Goal: Answer question/provide support

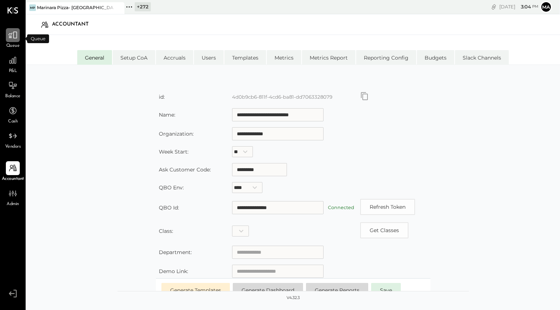
click at [15, 37] on icon at bounding box center [13, 35] width 10 height 10
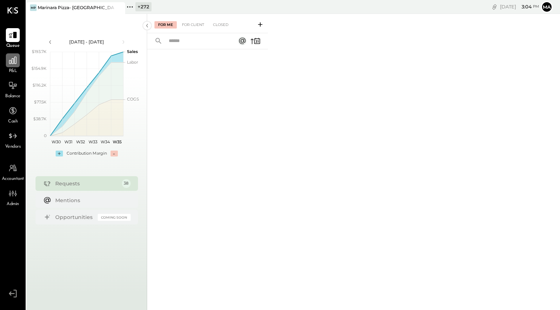
click at [11, 66] on div at bounding box center [13, 60] width 14 height 14
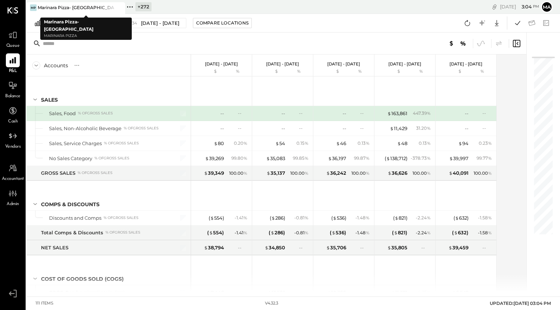
click at [82, 7] on div "Marinara Pizza- [GEOGRAPHIC_DATA]" at bounding box center [76, 7] width 77 height 6
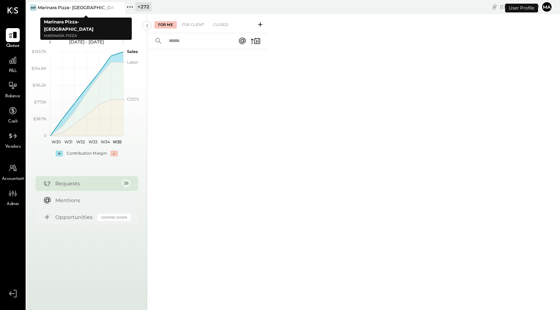
click at [125, 7] on icon at bounding box center [130, 7] width 10 height 10
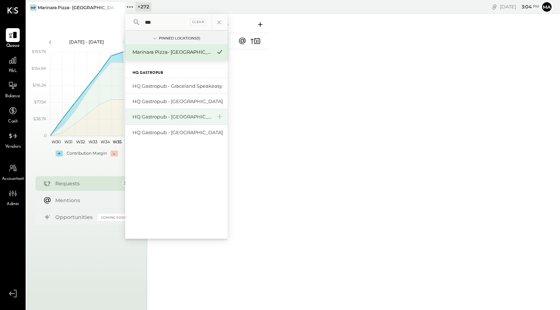
type input "**"
click at [195, 116] on div "HQ Gastropub - [GEOGRAPHIC_DATA][PERSON_NAME]" at bounding box center [172, 117] width 79 height 7
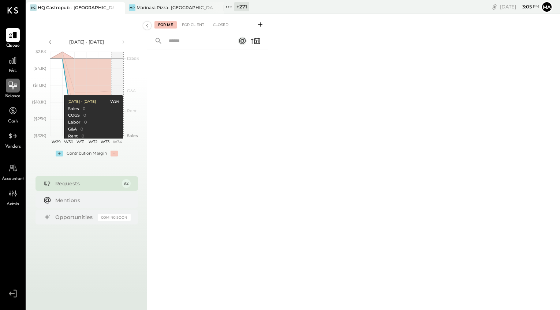
click at [13, 82] on icon at bounding box center [13, 86] width 10 height 10
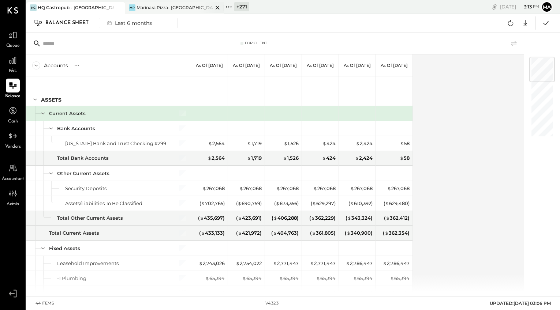
click at [218, 6] on icon at bounding box center [217, 7] width 9 height 9
click at [130, 6] on icon at bounding box center [130, 7] width 10 height 10
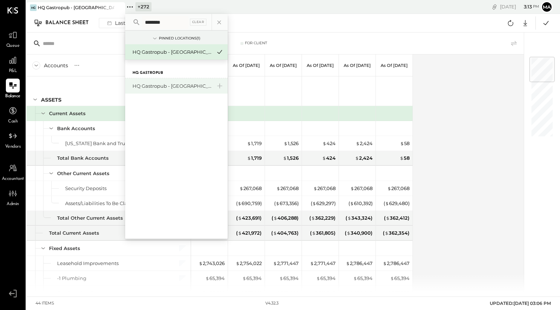
type input "********"
click at [160, 85] on div "HQ Gastropub - [GEOGRAPHIC_DATA]" at bounding box center [172, 86] width 79 height 7
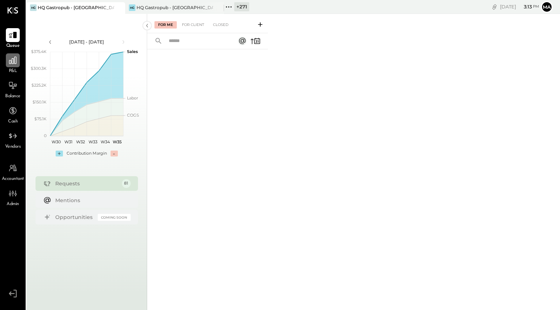
click at [11, 63] on icon at bounding box center [12, 60] width 7 height 7
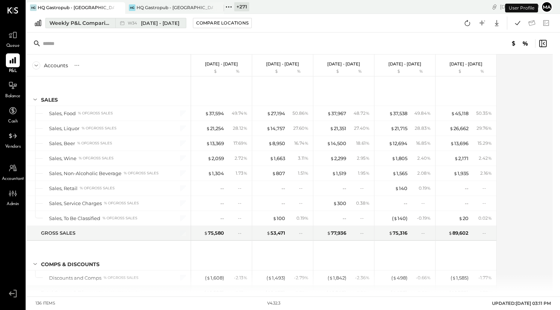
click at [107, 23] on div "Weekly P&L Comparison" at bounding box center [80, 22] width 62 height 7
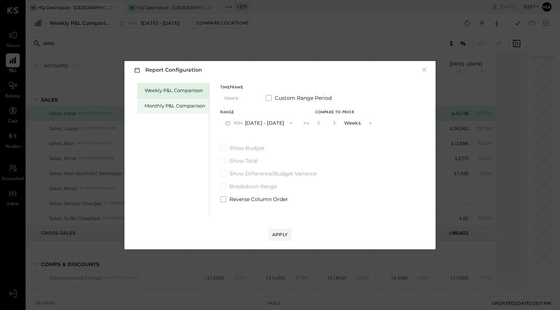
click at [176, 108] on div "Monthly P&L Comparison" at bounding box center [175, 106] width 61 height 7
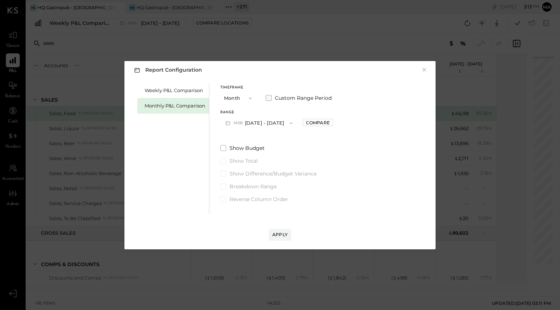
click at [282, 99] on span "Custom Range Period" at bounding box center [303, 97] width 57 height 7
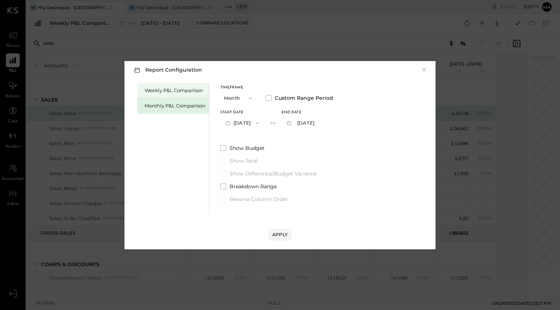
click at [182, 90] on div "Weekly P&L Comparison" at bounding box center [175, 90] width 61 height 7
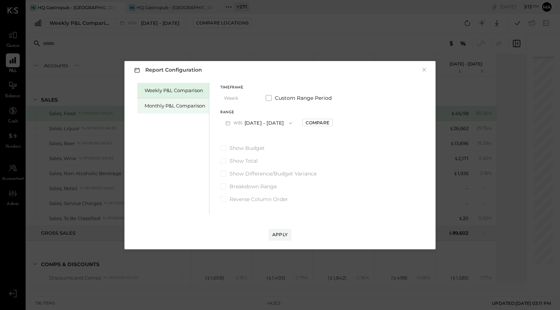
click at [185, 106] on div "Monthly P&L Comparison" at bounding box center [175, 106] width 61 height 7
click at [269, 97] on span at bounding box center [269, 98] width 6 height 6
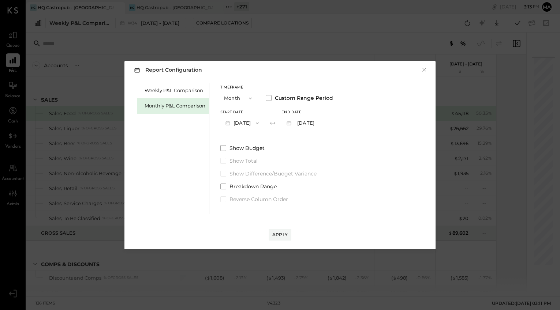
click at [239, 99] on button "Month" at bounding box center [238, 99] width 37 height 14
click at [232, 124] on span "YTD" at bounding box center [229, 124] width 7 height 5
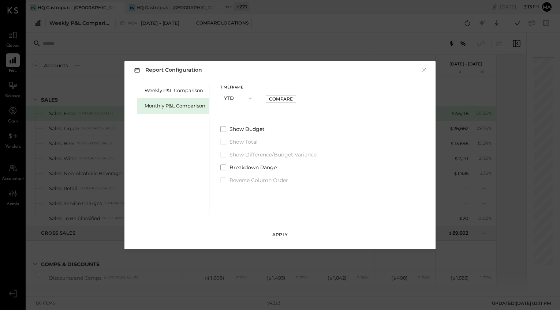
click at [279, 233] on div "Apply" at bounding box center [279, 235] width 15 height 6
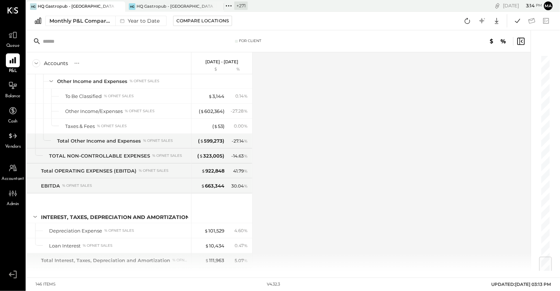
scroll to position [1680, 0]
click at [212, 108] on div "( $ 602,364 )" at bounding box center [212, 111] width 26 height 7
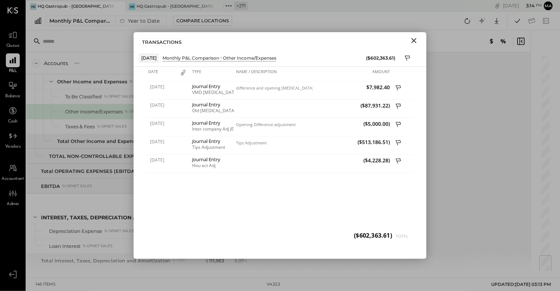
click at [414, 40] on icon "Close" at bounding box center [414, 40] width 9 height 9
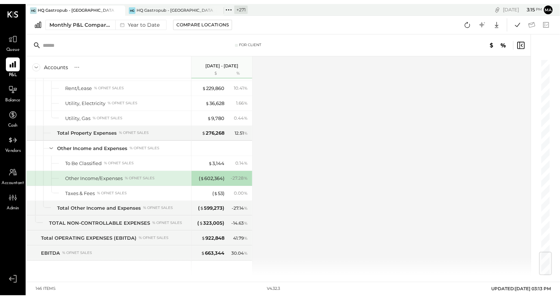
scroll to position [1618, 0]
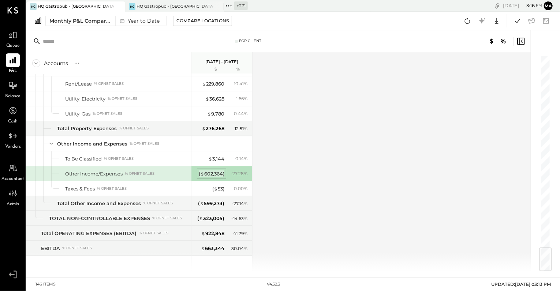
click at [211, 171] on div "( $ 602,364 )" at bounding box center [212, 174] width 26 height 7
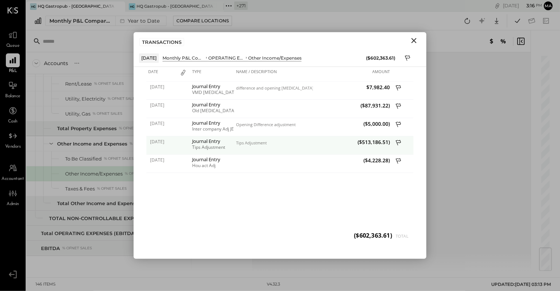
click at [398, 141] on icon at bounding box center [399, 143] width 7 height 9
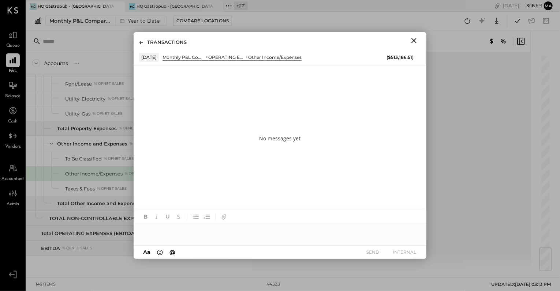
click at [227, 230] on div at bounding box center [280, 231] width 293 height 15
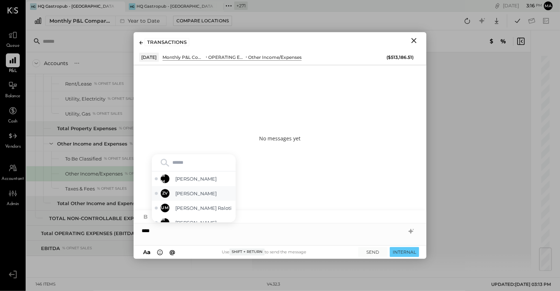
click at [202, 195] on span "[PERSON_NAME]" at bounding box center [203, 193] width 57 height 7
click at [206, 207] on span "[PERSON_NAME] Raloti" at bounding box center [203, 208] width 57 height 7
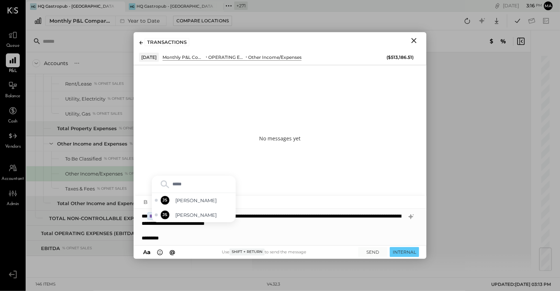
type input "******"
click at [162, 225] on div "**********" at bounding box center [280, 227] width 293 height 37
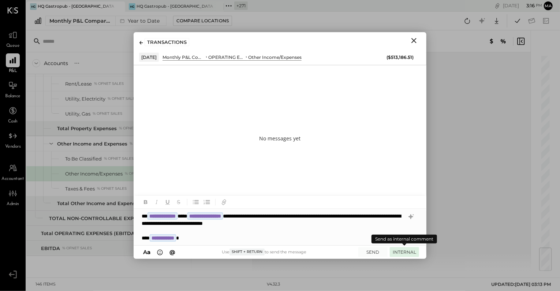
click at [402, 251] on button "INTERNAL" at bounding box center [404, 253] width 29 height 10
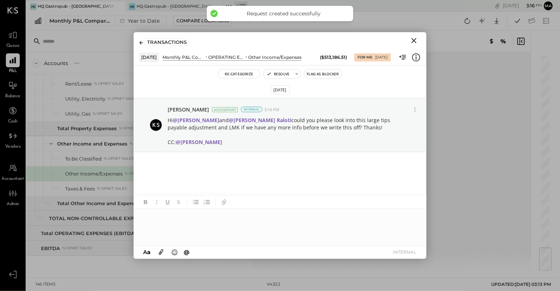
click at [413, 39] on icon "Close" at bounding box center [414, 40] width 9 height 9
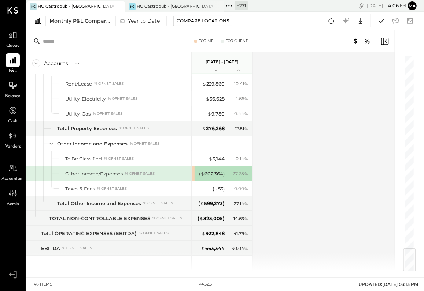
scroll to position [1618, 0]
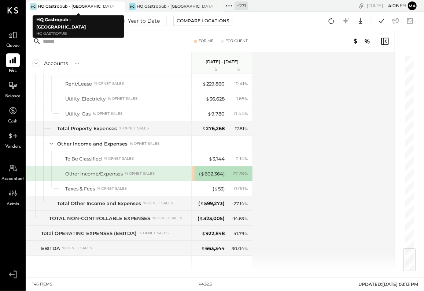
click at [119, 5] on icon at bounding box center [118, 6] width 9 height 9
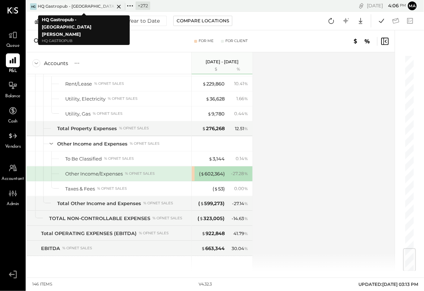
click at [123, 6] on icon at bounding box center [118, 6] width 9 height 9
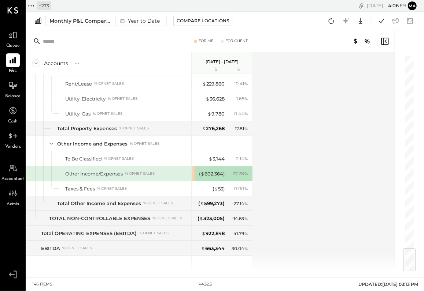
click at [32, 6] on icon at bounding box center [31, 6] width 10 height 10
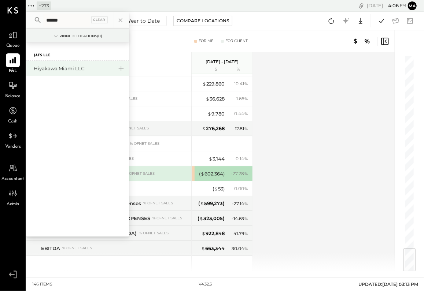
type input "******"
click at [61, 67] on div "Hiyakawa Miami LLC" at bounding box center [73, 68] width 79 height 7
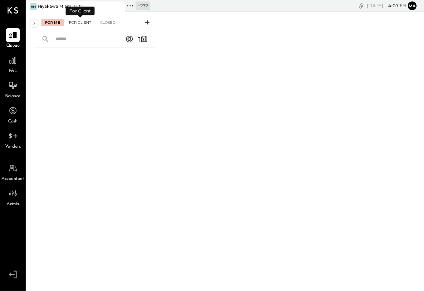
click at [78, 22] on div "For Client" at bounding box center [80, 22] width 30 height 7
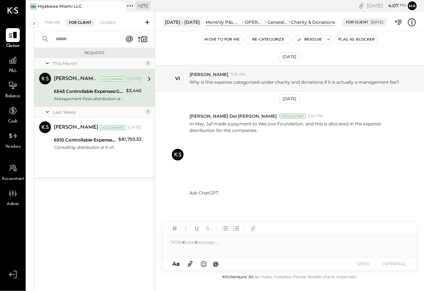
click at [92, 92] on div "6545 Controllable Expenses:General & Administrative Expenses:Charity & Donations" at bounding box center [89, 91] width 70 height 7
click at [263, 82] on p "Why is this expense categorized under charity and donations if it is actually a…" at bounding box center [293, 82] width 209 height 6
click at [351, 80] on p "Why is this expense categorized under charity and donations if it is actually a…" at bounding box center [293, 82] width 209 height 6
click at [254, 74] on div "[PERSON_NAME] 11:18 AM" at bounding box center [303, 74] width 228 height 6
click at [225, 129] on p "In May, Jaf made a payment to WeLove Foundation, and this is allocated in the e…" at bounding box center [297, 158] width 217 height 75
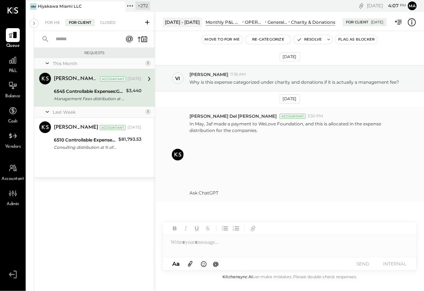
click at [202, 192] on p "In May, Jaf made a payment to WeLove Foundation, and this is allocated in the e…" at bounding box center [297, 158] width 217 height 75
drag, startPoint x: 227, startPoint y: 79, endPoint x: 202, endPoint y: 78, distance: 24.9
click at [226, 79] on p "Why is this expense categorized under charity and donations if it is actually a…" at bounding box center [293, 82] width 209 height 6
click at [192, 77] on span "[PERSON_NAME]" at bounding box center [208, 74] width 39 height 6
click at [310, 81] on p "Why is this expense categorized under charity and donations if it is actually a…" at bounding box center [293, 82] width 209 height 6
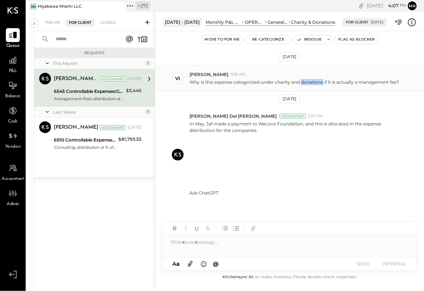
click at [310, 81] on p "Why is this expense categorized under charity and donations if it is actually a…" at bounding box center [293, 82] width 209 height 6
drag, startPoint x: 408, startPoint y: 81, endPoint x: 398, endPoint y: 81, distance: 10.3
click at [407, 81] on div "Why is this expense categorized under charity and donations if it is actually a…" at bounding box center [303, 82] width 228 height 8
click at [410, 20] on icon at bounding box center [412, 23] width 10 height 10
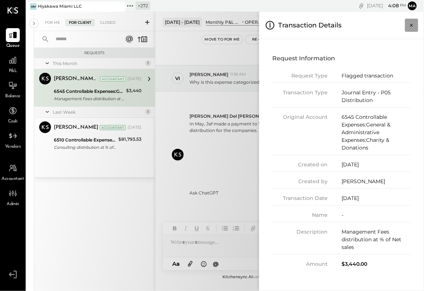
click at [412, 25] on icon "Close panel" at bounding box center [411, 25] width 3 height 3
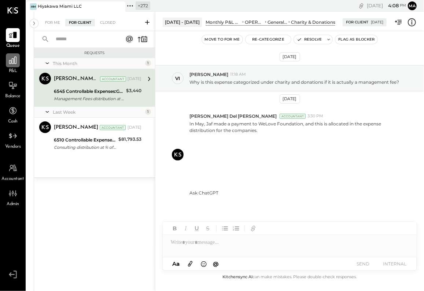
click at [15, 63] on icon at bounding box center [12, 60] width 7 height 7
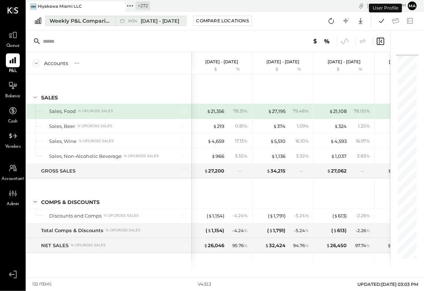
click at [114, 17] on button "Weekly P&L Comparison W34 [DATE] - [DATE]" at bounding box center [115, 21] width 141 height 10
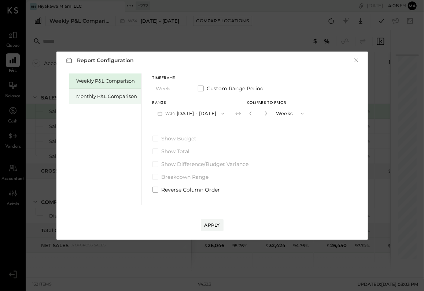
click at [101, 98] on div "Monthly P&L Comparison" at bounding box center [107, 96] width 61 height 7
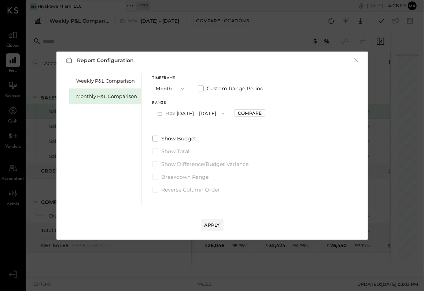
click at [191, 111] on button "M08 [DATE] - [DATE]" at bounding box center [190, 114] width 77 height 14
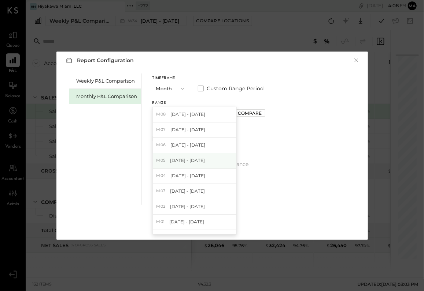
click at [188, 161] on span "[DATE] - [DATE]" at bounding box center [187, 160] width 35 height 6
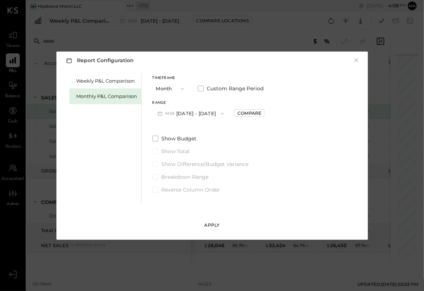
click at [209, 223] on div "Apply" at bounding box center [211, 225] width 15 height 6
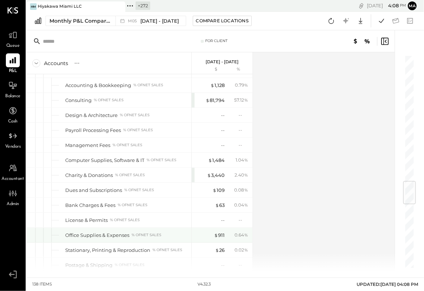
scroll to position [1063, 0]
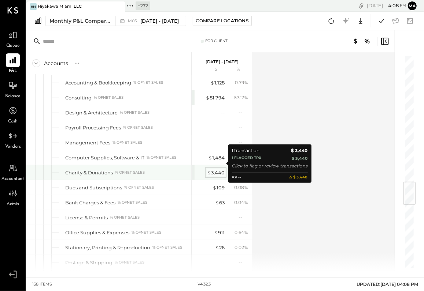
click at [216, 170] on div "$ 3,440" at bounding box center [216, 173] width 18 height 7
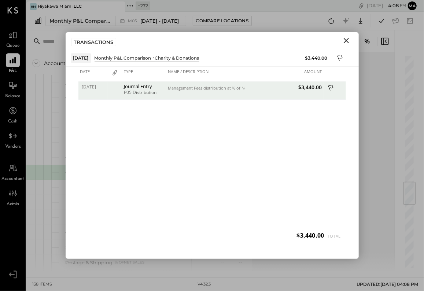
click at [346, 39] on icon "Close" at bounding box center [346, 40] width 9 height 9
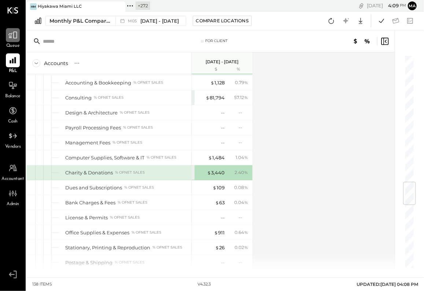
click at [12, 36] on icon at bounding box center [13, 35] width 10 height 10
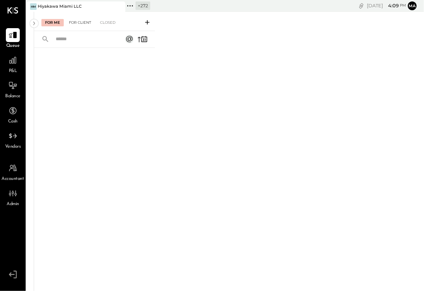
click at [79, 21] on div "For Client" at bounding box center [80, 22] width 30 height 7
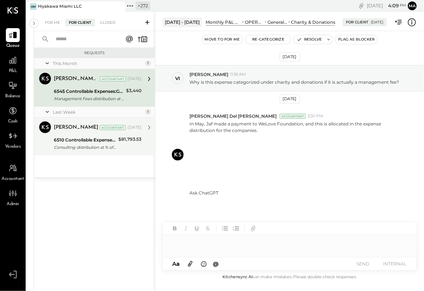
click at [83, 146] on div "Consulting distribution at % of Net sales" at bounding box center [85, 147] width 62 height 7
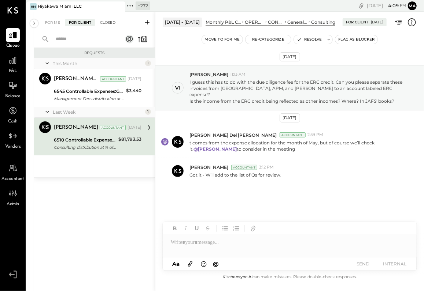
click at [105, 22] on div "Closed" at bounding box center [107, 22] width 23 height 7
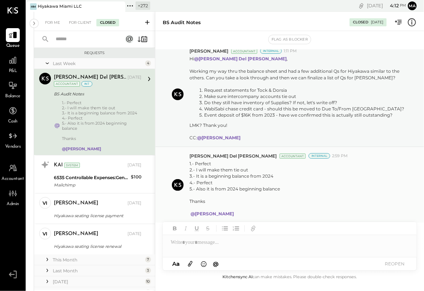
scroll to position [27, 0]
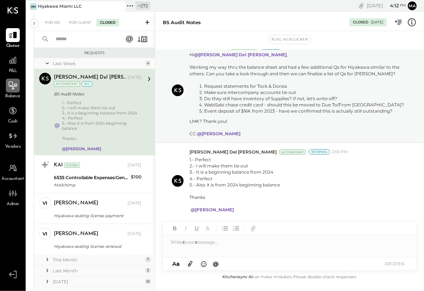
click at [11, 87] on icon at bounding box center [13, 86] width 10 height 10
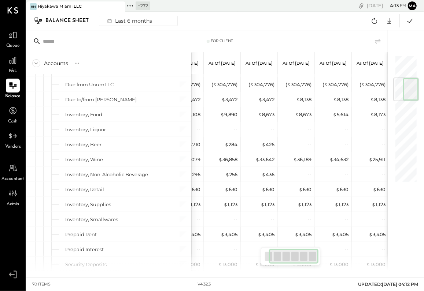
scroll to position [200, 0]
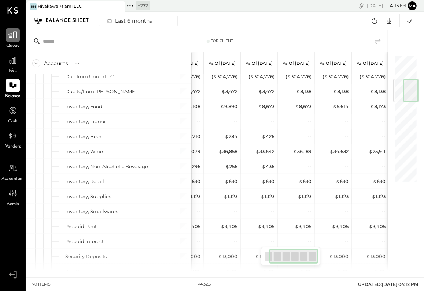
click at [14, 36] on icon at bounding box center [12, 35] width 9 height 7
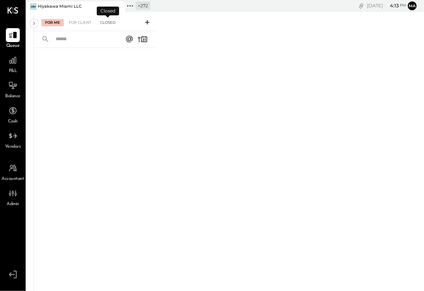
click at [103, 21] on div "Closed" at bounding box center [107, 22] width 23 height 7
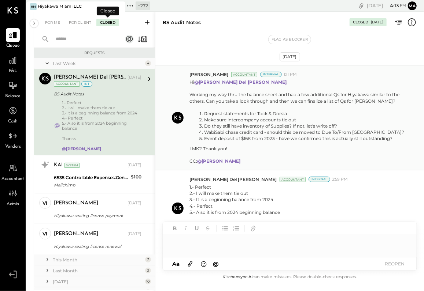
scroll to position [27, 0]
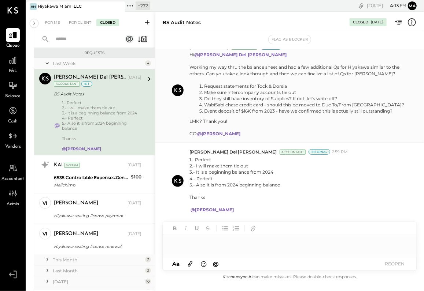
click at [240, 112] on li "Event deposit of $16K from 2023 - have we confirmed this is actually still outs…" at bounding box center [305, 111] width 202 height 6
drag, startPoint x: 205, startPoint y: 111, endPoint x: 274, endPoint y: 110, distance: 69.2
click at [274, 110] on li "Event deposit of $16K from 2023 - have we confirmed this is actually still outs…" at bounding box center [305, 111] width 202 height 6
copy li "Event deposit of $16K from 2023"
click at [130, 6] on icon at bounding box center [129, 5] width 1 height 1
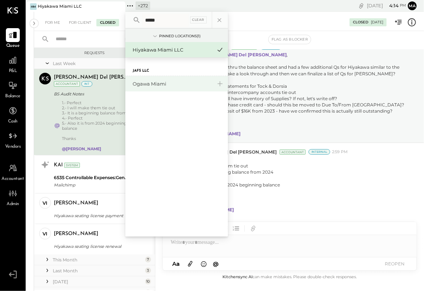
type input "*****"
click at [153, 82] on div "Ogawa Miami" at bounding box center [172, 84] width 79 height 7
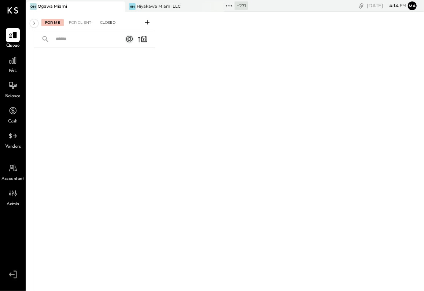
click at [107, 22] on div "Closed" at bounding box center [107, 22] width 23 height 7
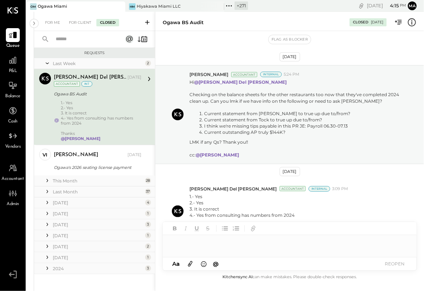
click at [10, 127] on li "Queue P&L Balance Cash Vendors" at bounding box center [12, 89] width 25 height 122
click at [11, 137] on icon at bounding box center [12, 135] width 8 height 5
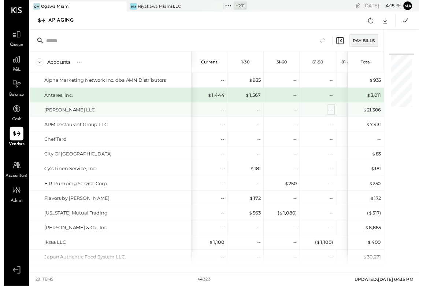
scroll to position [0, 24]
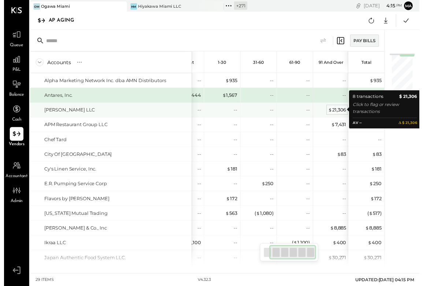
click at [341, 110] on div "$ 21,306" at bounding box center [339, 111] width 18 height 7
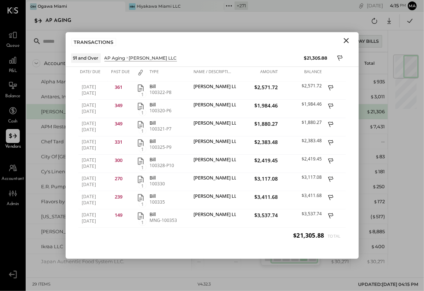
click at [346, 39] on icon "Close" at bounding box center [346, 40] width 9 height 9
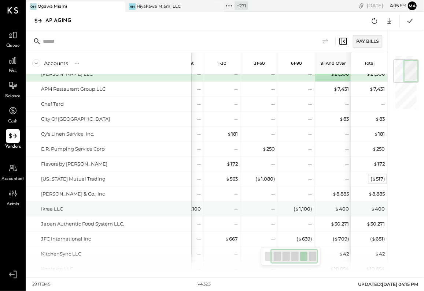
scroll to position [38, 0]
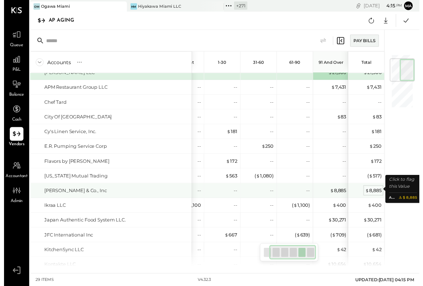
click at [378, 190] on div "$ 8,885" at bounding box center [376, 193] width 16 height 7
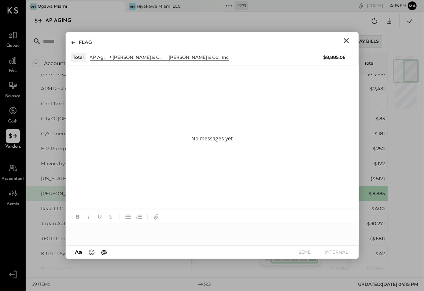
click at [345, 39] on icon "Close" at bounding box center [345, 40] width 5 height 5
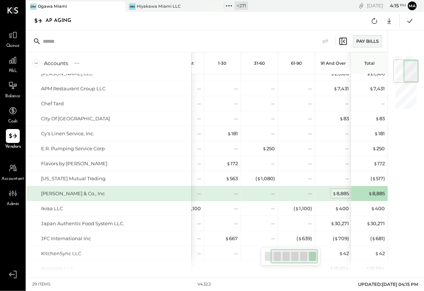
click at [337, 190] on div "$ 8,885" at bounding box center [340, 193] width 16 height 7
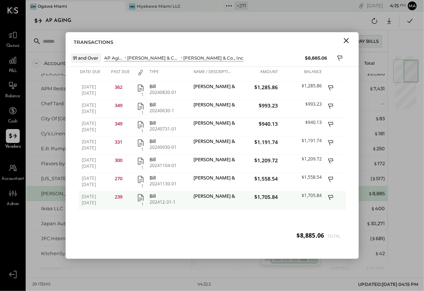
click at [118, 196] on span "239" at bounding box center [119, 197] width 8 height 7
click at [140, 197] on icon "button" at bounding box center [140, 198] width 9 height 9
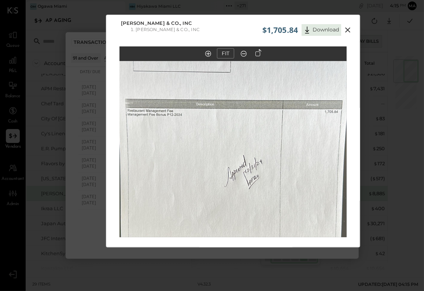
click at [347, 29] on icon at bounding box center [347, 30] width 9 height 9
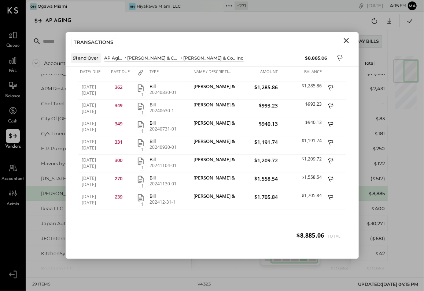
click at [346, 38] on icon "Close" at bounding box center [346, 40] width 9 height 9
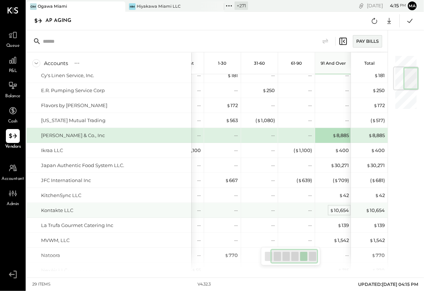
scroll to position [97, 0]
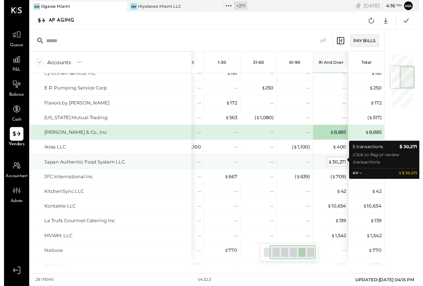
click at [336, 162] on div "$ 30,271" at bounding box center [339, 164] width 18 height 7
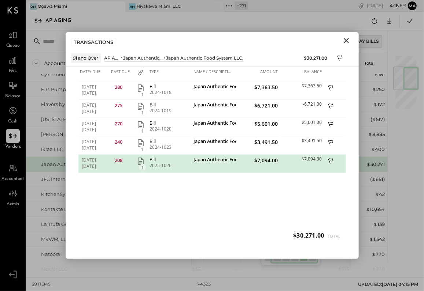
click at [142, 161] on icon "button" at bounding box center [140, 161] width 9 height 9
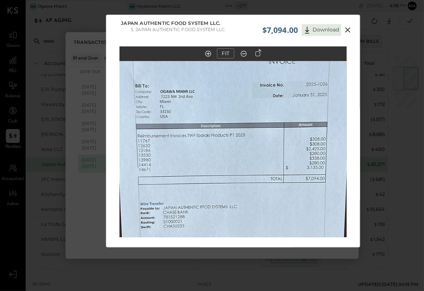
click at [347, 29] on icon at bounding box center [347, 29] width 5 height 5
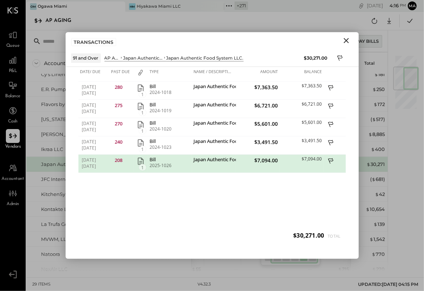
click at [345, 38] on icon "Close" at bounding box center [346, 40] width 9 height 9
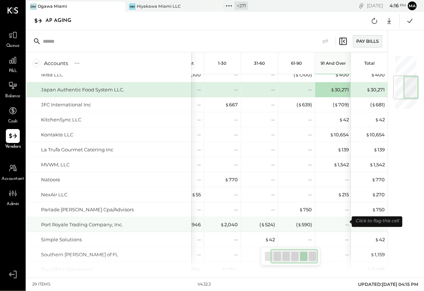
scroll to position [152, 0]
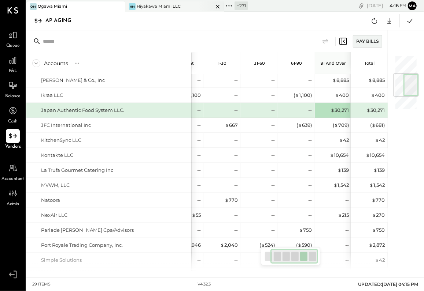
click at [176, 6] on div "Hiyakawa Miami LLC" at bounding box center [159, 7] width 44 height 6
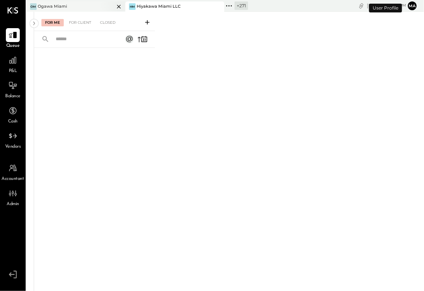
click at [79, 1] on div "[PERSON_NAME] Miami" at bounding box center [75, 6] width 99 height 10
click at [104, 20] on div "Closed" at bounding box center [107, 22] width 23 height 7
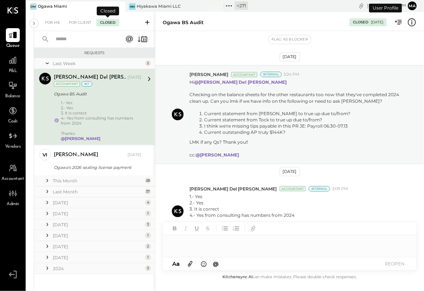
scroll to position [24, 0]
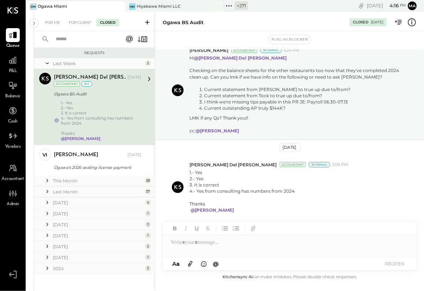
click at [230, 5] on icon at bounding box center [229, 6] width 10 height 10
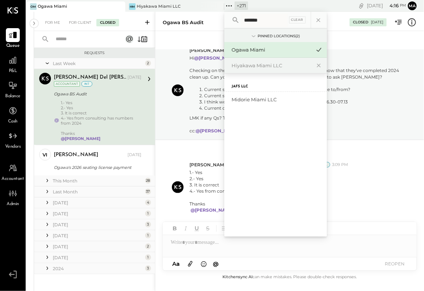
type input "*******"
click at [258, 97] on div "Midorie Miami LLC" at bounding box center [270, 99] width 79 height 7
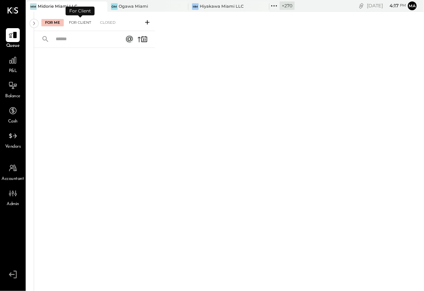
click at [86, 23] on div "For Client" at bounding box center [80, 22] width 30 height 7
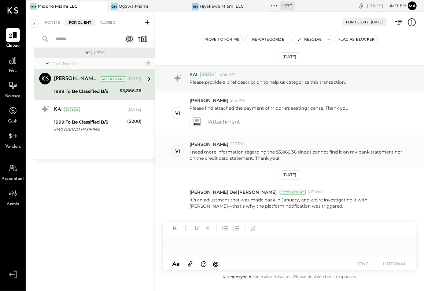
scroll to position [1, 0]
click at [238, 80] on p "Please provide a brief description to help us categorize this transaction." at bounding box center [267, 81] width 156 height 6
click at [131, 91] on div "$3,866.36" at bounding box center [130, 90] width 22 height 7
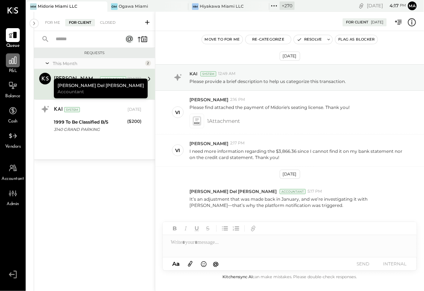
click at [12, 59] on icon at bounding box center [12, 60] width 7 height 7
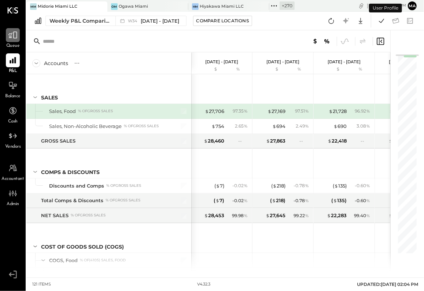
click at [15, 38] on icon at bounding box center [12, 35] width 9 height 7
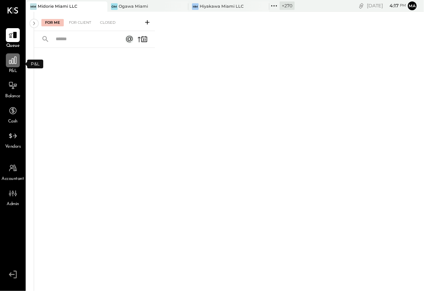
click at [14, 62] on icon at bounding box center [12, 60] width 7 height 7
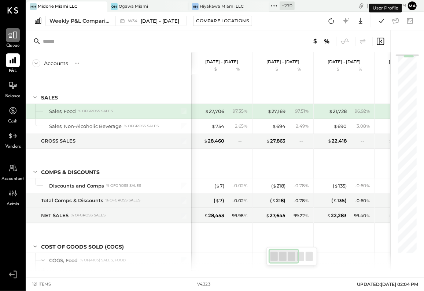
click at [15, 37] on icon at bounding box center [13, 35] width 10 height 10
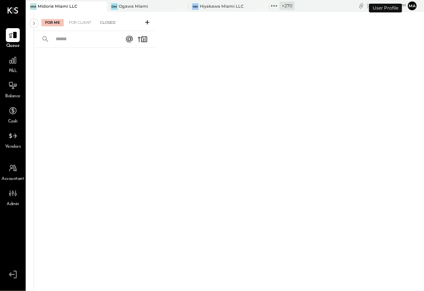
click at [110, 24] on div "Closed" at bounding box center [107, 22] width 23 height 7
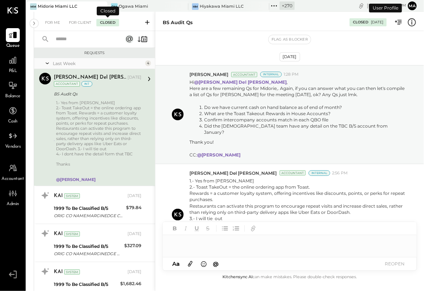
scroll to position [40, 0]
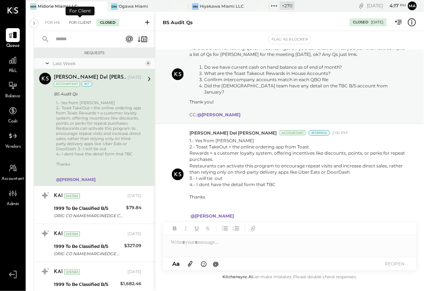
click at [73, 22] on div "For Client" at bounding box center [80, 22] width 30 height 7
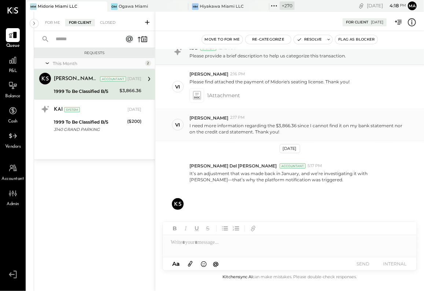
scroll to position [27, 0]
click at [13, 62] on icon at bounding box center [13, 61] width 10 height 10
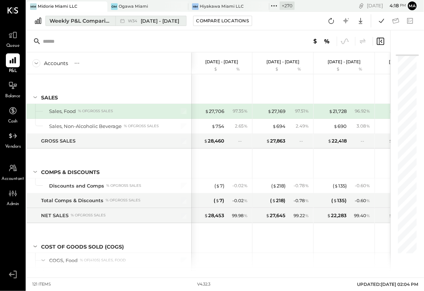
click at [117, 20] on div "W34 [DATE] - [DATE]" at bounding box center [148, 21] width 67 height 10
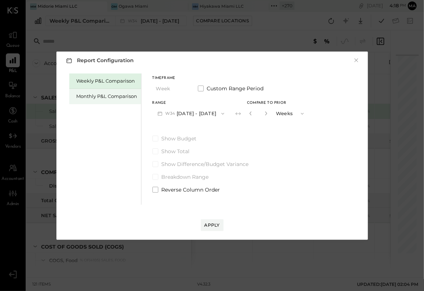
click at [105, 97] on div "Monthly P&L Comparison" at bounding box center [107, 96] width 61 height 7
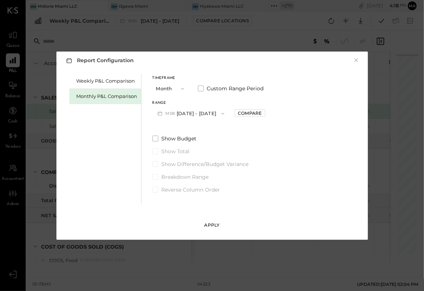
click at [212, 226] on div "Apply" at bounding box center [211, 225] width 15 height 6
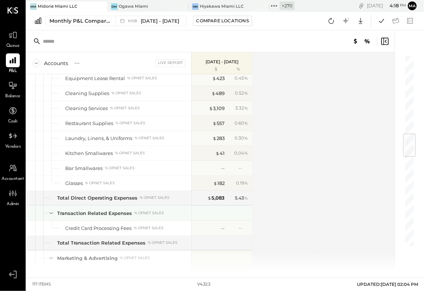
scroll to position [661, 0]
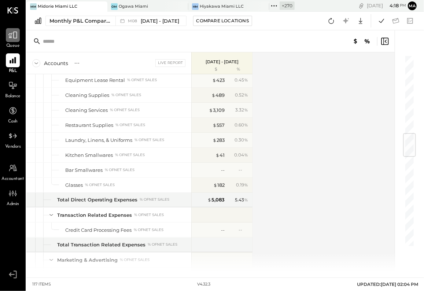
click at [12, 37] on icon at bounding box center [13, 35] width 10 height 10
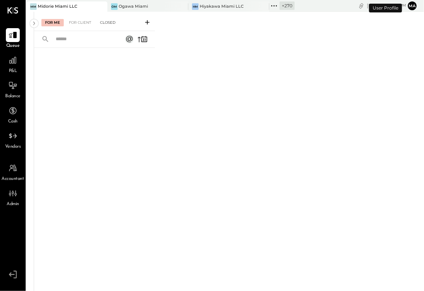
click at [104, 22] on div "Closed" at bounding box center [107, 22] width 23 height 7
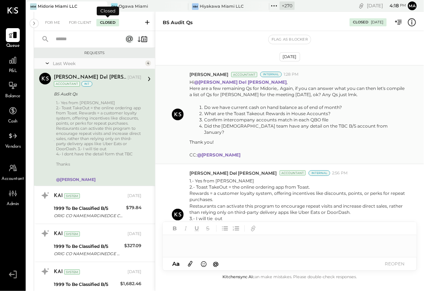
scroll to position [40, 0]
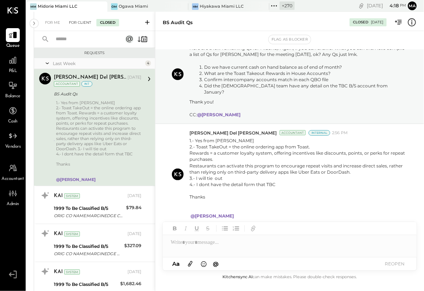
click at [80, 24] on div "For Client" at bounding box center [80, 22] width 30 height 7
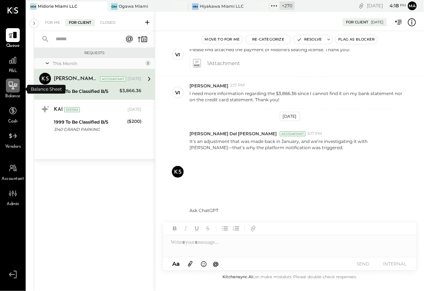
click at [10, 90] on icon at bounding box center [13, 86] width 10 height 10
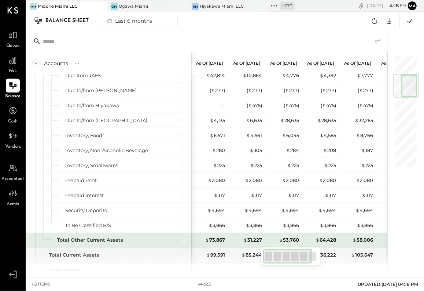
scroll to position [164, 0]
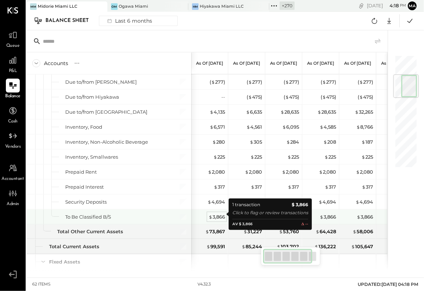
click at [217, 214] on div "$ 3,866" at bounding box center [216, 217] width 16 height 7
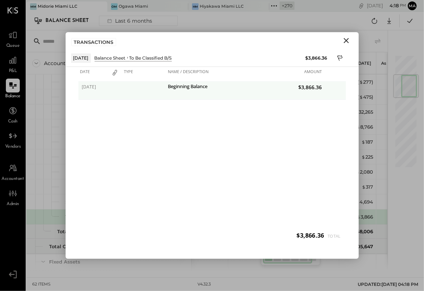
click at [98, 86] on span "[DATE]" at bounding box center [94, 87] width 24 height 6
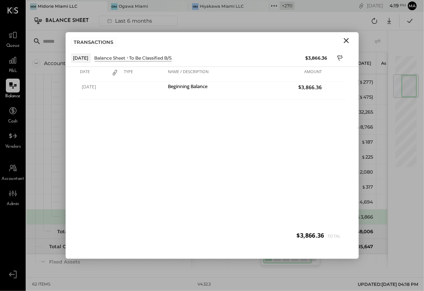
click at [347, 38] on icon "Close" at bounding box center [346, 40] width 9 height 9
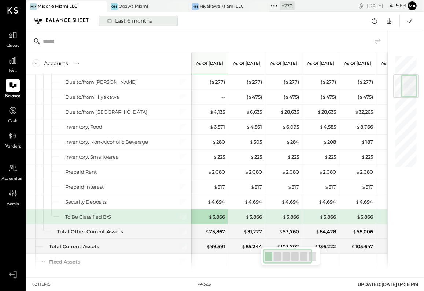
click at [133, 21] on div "Last 6 months" at bounding box center [129, 21] width 52 height 10
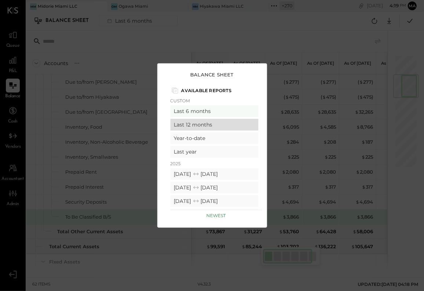
click at [201, 126] on div "Last 12 months" at bounding box center [214, 125] width 88 height 12
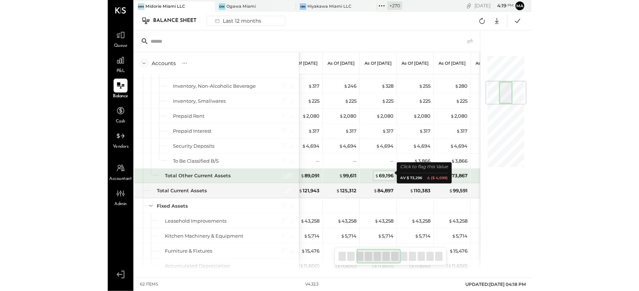
scroll to position [0, 81]
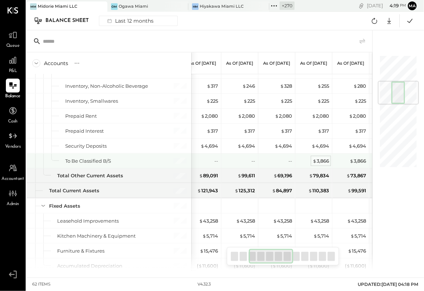
click at [320, 158] on div "$ 3,866" at bounding box center [320, 161] width 16 height 7
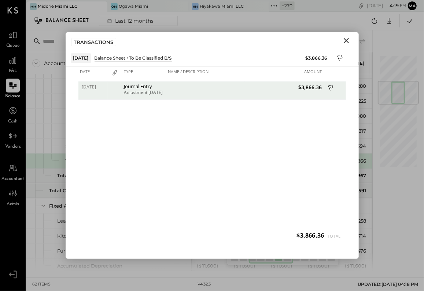
click at [307, 85] on span "$3,866.36" at bounding box center [284, 87] width 75 height 7
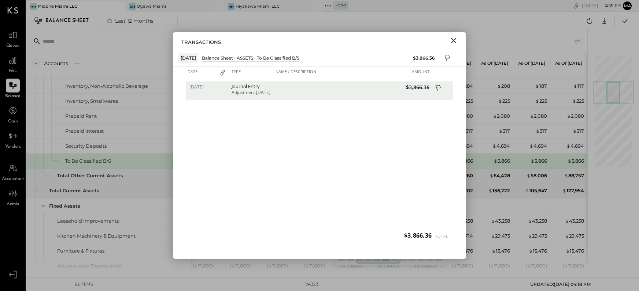
scroll to position [0, 48]
click at [452, 40] on icon "Close" at bounding box center [453, 40] width 9 height 9
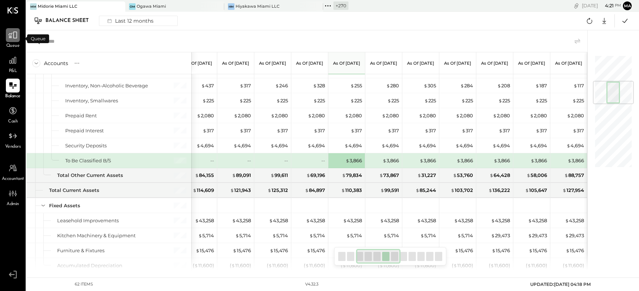
click at [17, 40] on div at bounding box center [13, 35] width 14 height 14
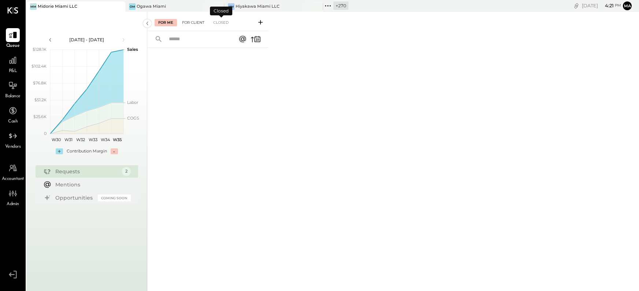
click at [189, 22] on div "For Client" at bounding box center [193, 22] width 30 height 7
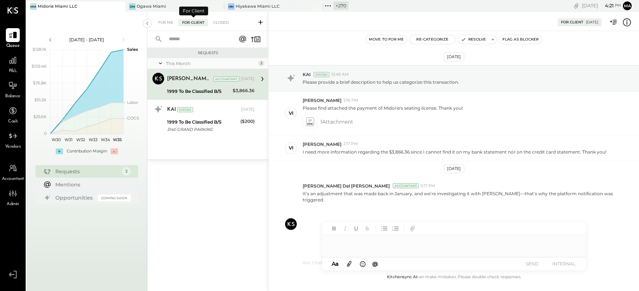
scroll to position [48, 0]
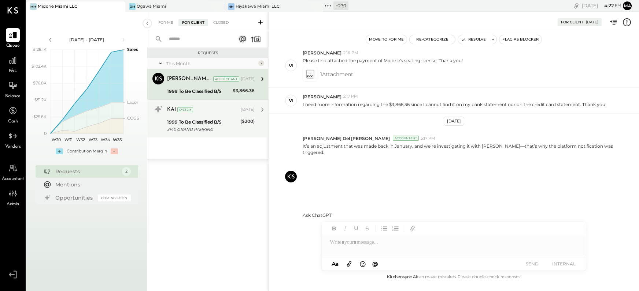
click at [215, 123] on div "1999 To Be Classified B/S" at bounding box center [202, 122] width 71 height 7
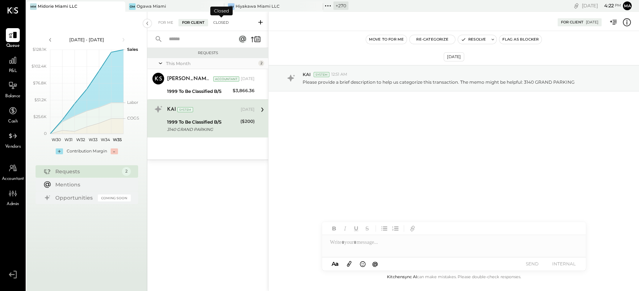
click at [222, 22] on div "Closed" at bounding box center [220, 22] width 23 height 7
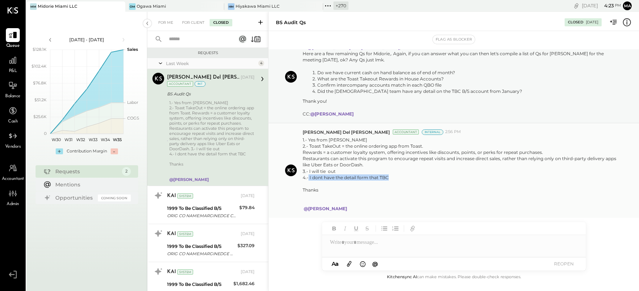
drag, startPoint x: 390, startPoint y: 178, endPoint x: 308, endPoint y: 177, distance: 81.7
click at [308, 177] on div "4.- I dont have the detail form that TBC" at bounding box center [459, 178] width 314 height 6
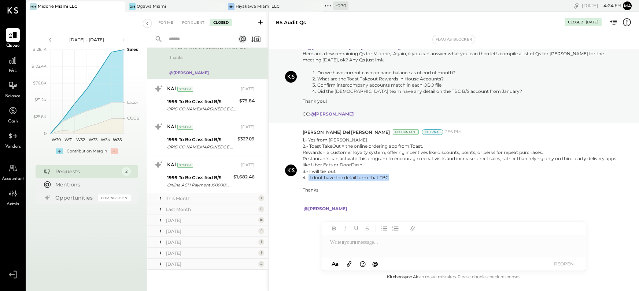
scroll to position [109, 0]
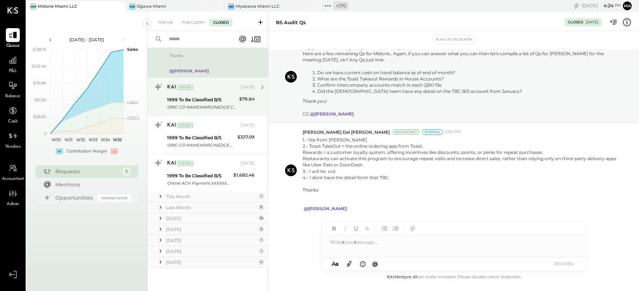
click at [190, 97] on div "1999 To Be Classified B/S" at bounding box center [202, 99] width 70 height 7
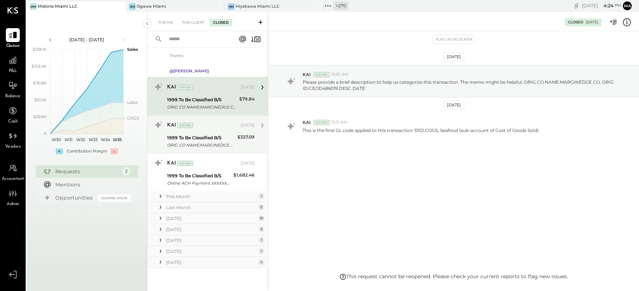
click at [195, 136] on div "1999 To Be Classified B/S" at bounding box center [201, 137] width 68 height 7
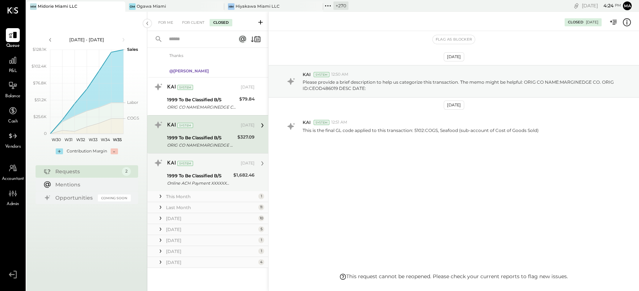
click at [196, 171] on div "KAI System [DATE] 1999 To Be Classified B/S Online ACH Payment XXXXXXX1997 To N…" at bounding box center [211, 172] width 88 height 30
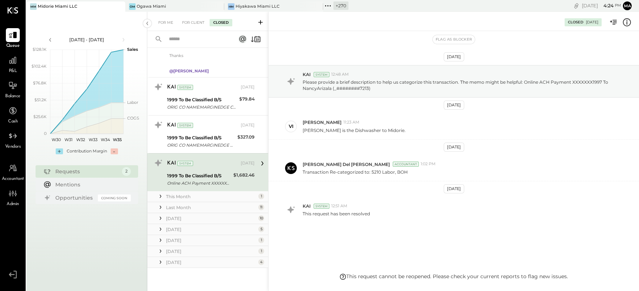
scroll to position [5, 0]
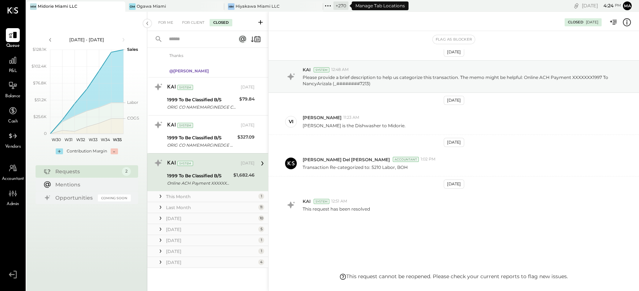
click at [327, 5] on icon at bounding box center [328, 6] width 10 height 10
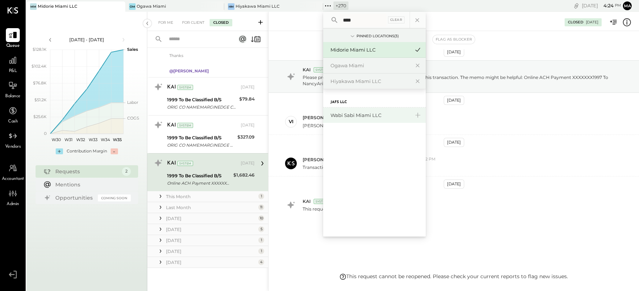
type input "****"
click at [348, 112] on div "Wabi Sabi Miami LLC" at bounding box center [369, 115] width 79 height 7
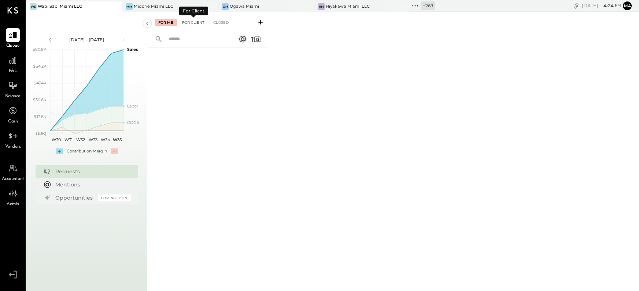
click at [193, 21] on div "For Client" at bounding box center [193, 22] width 30 height 7
click at [224, 21] on div "Closed" at bounding box center [220, 22] width 23 height 7
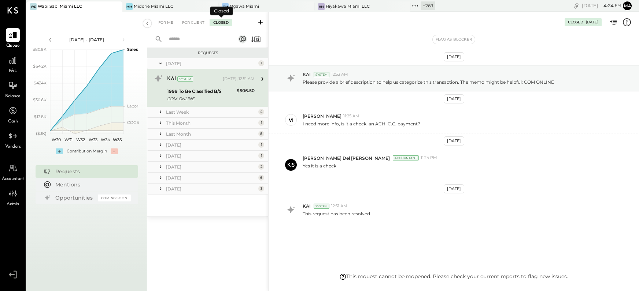
scroll to position [5, 0]
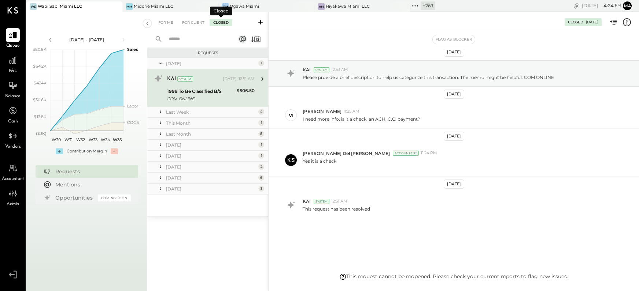
click at [221, 19] on div "Closed" at bounding box center [220, 22] width 23 height 7
click at [161, 111] on icon at bounding box center [160, 111] width 7 height 7
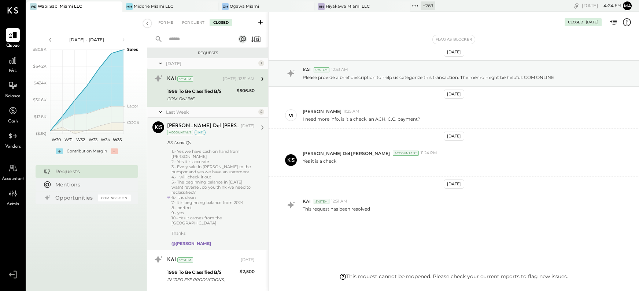
click at [221, 192] on div "5.- The beginning balance in [DATE] wasnt reverse , do you think we need to rec…" at bounding box center [212, 187] width 83 height 15
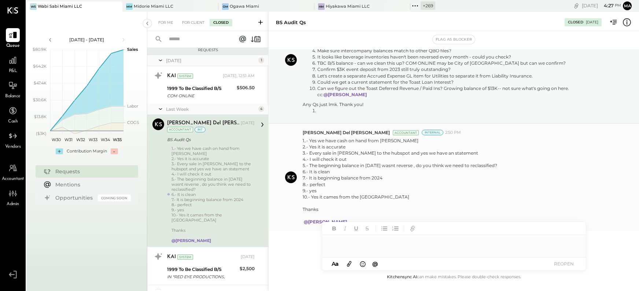
scroll to position [70, 0]
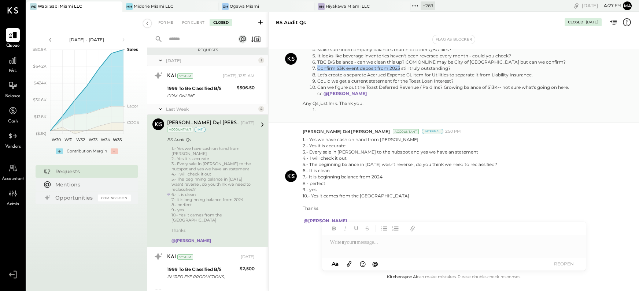
drag, startPoint x: 318, startPoint y: 68, endPoint x: 399, endPoint y: 70, distance: 81.3
click at [399, 70] on li "Confirm $3K event deposit from 2023 still truly outstanding?" at bounding box center [466, 68] width 299 height 6
copy li "Confirm $3K event deposit from 2023"
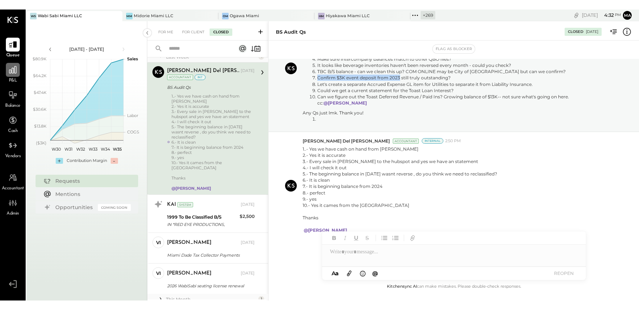
scroll to position [64, 0]
